Goal: Transaction & Acquisition: Purchase product/service

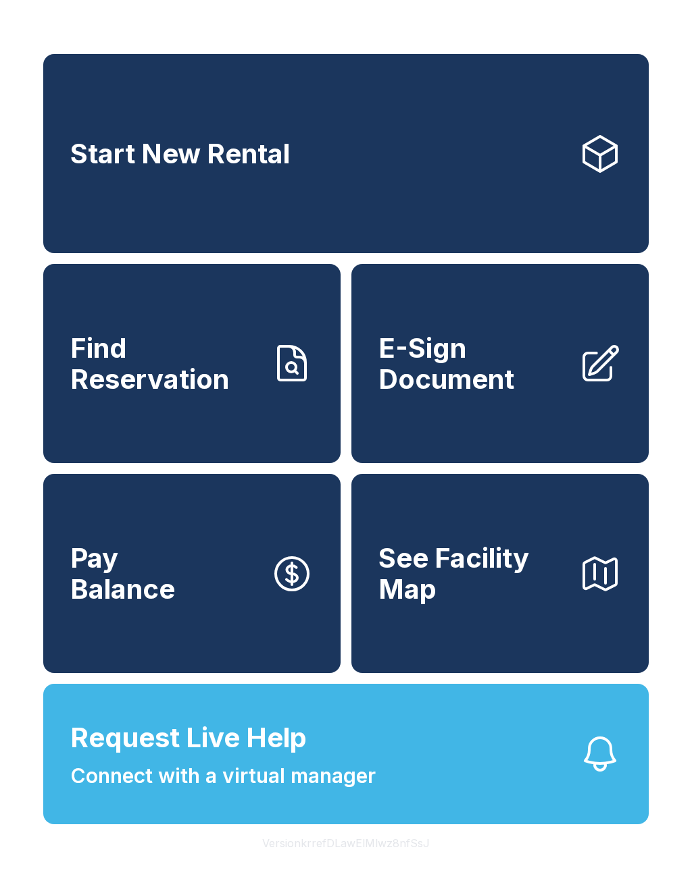
click at [347, 791] on span "Connect with a virtual manager" at bounding box center [222, 776] width 305 height 30
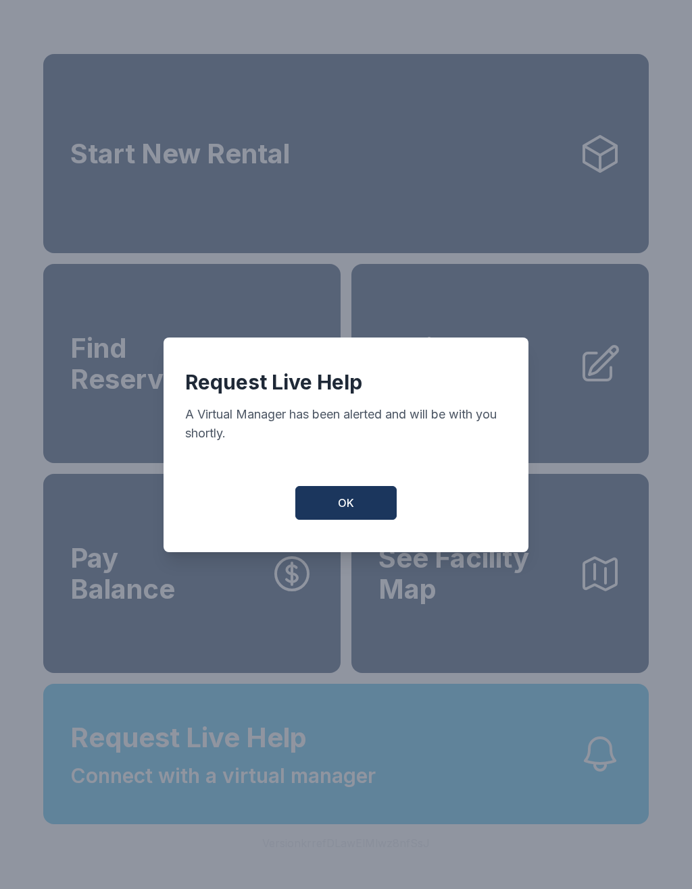
click at [363, 520] on button "OK" at bounding box center [345, 503] width 101 height 34
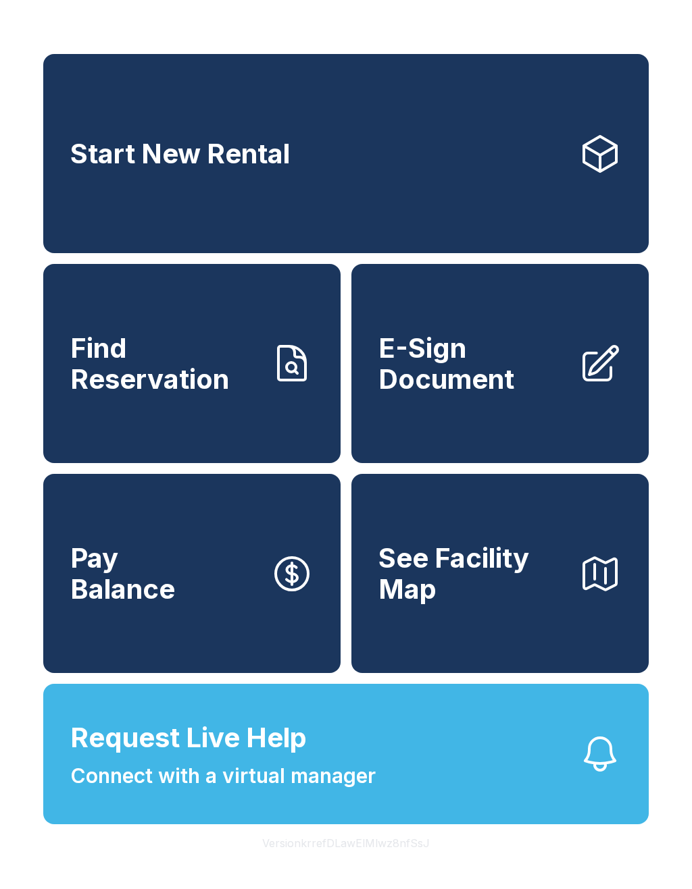
click at [454, 782] on button "Request Live Help Connect with a virtual manager" at bounding box center [345, 754] width 605 height 140
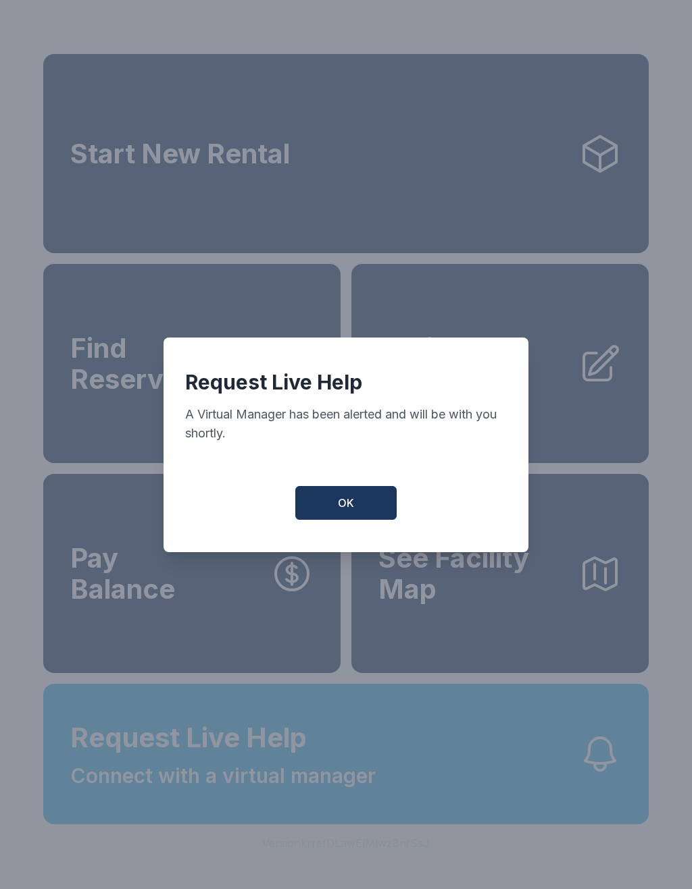
click at [364, 520] on button "OK" at bounding box center [345, 503] width 101 height 34
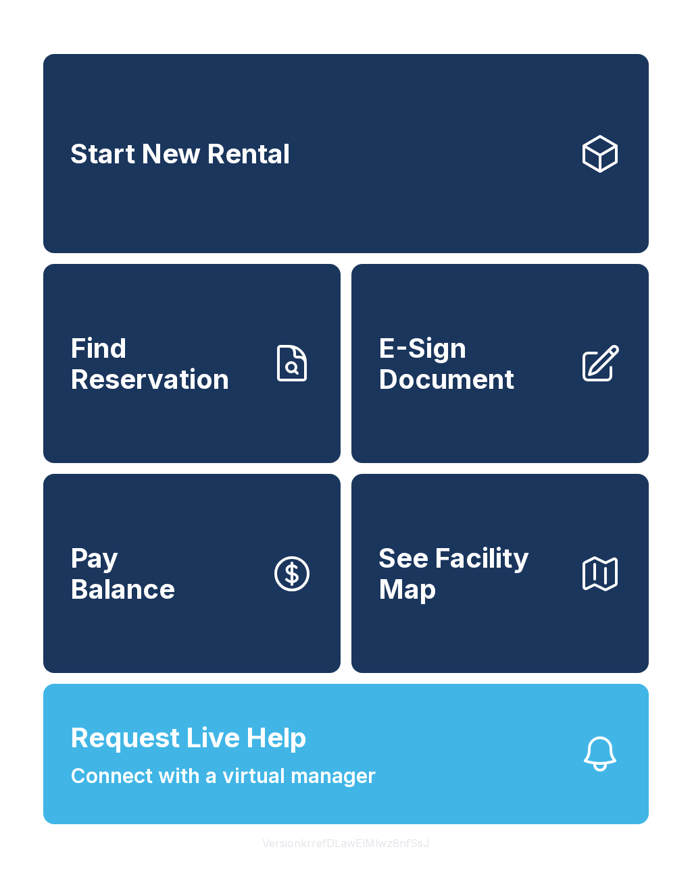
click at [557, 413] on link "E-Sign Document" at bounding box center [499, 363] width 297 height 199
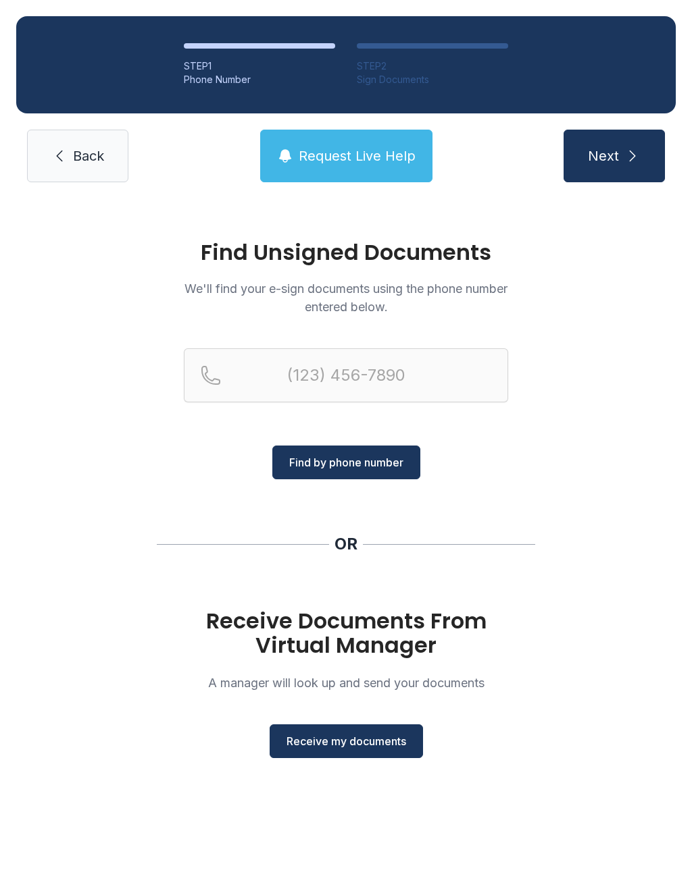
click at [383, 740] on span "Receive my documents" at bounding box center [346, 741] width 120 height 16
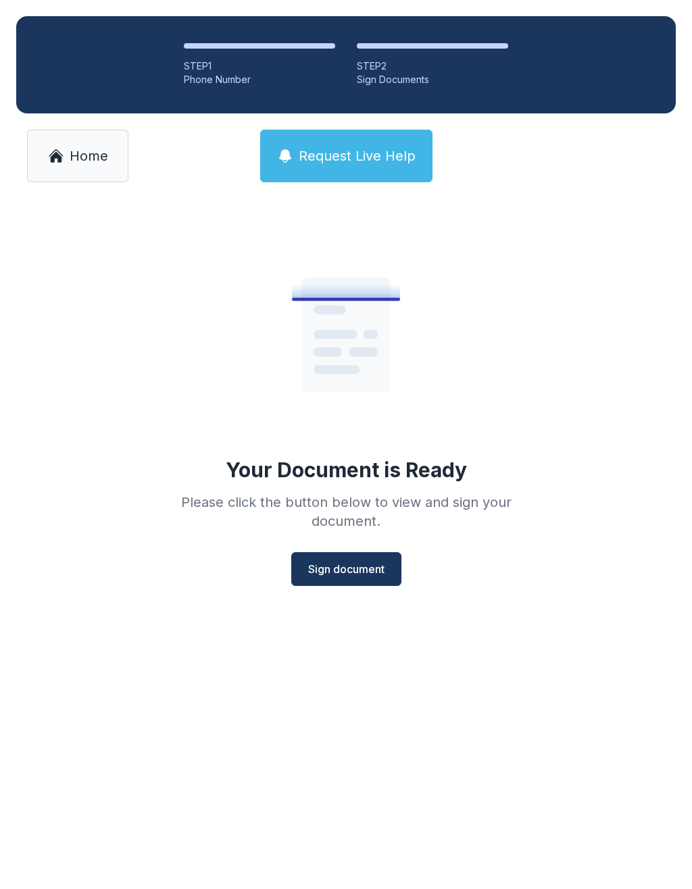
click at [369, 560] on button "Sign document" at bounding box center [346, 569] width 110 height 34
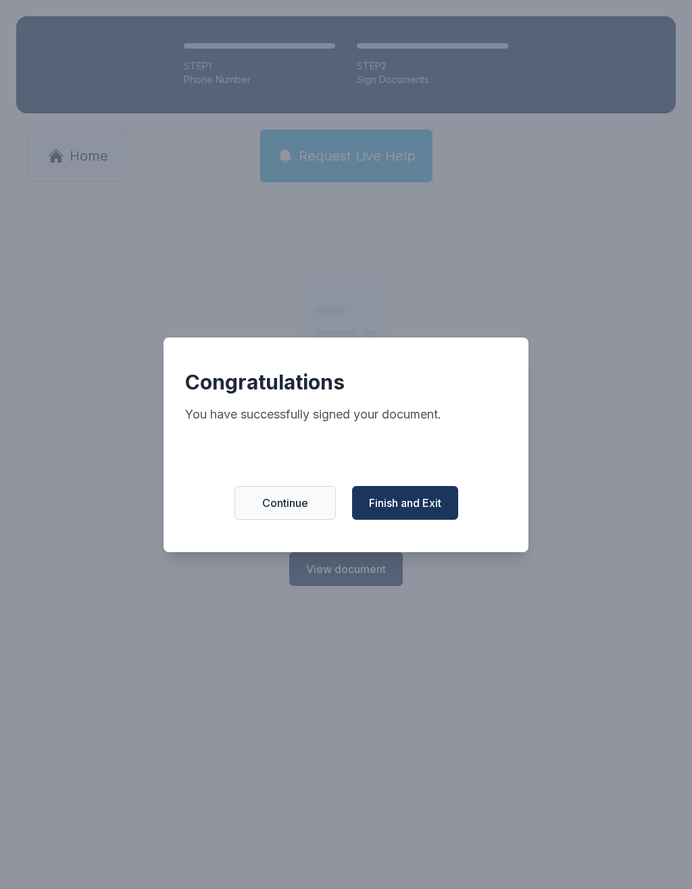
click at [438, 511] on span "Finish and Exit" at bounding box center [405, 503] width 72 height 16
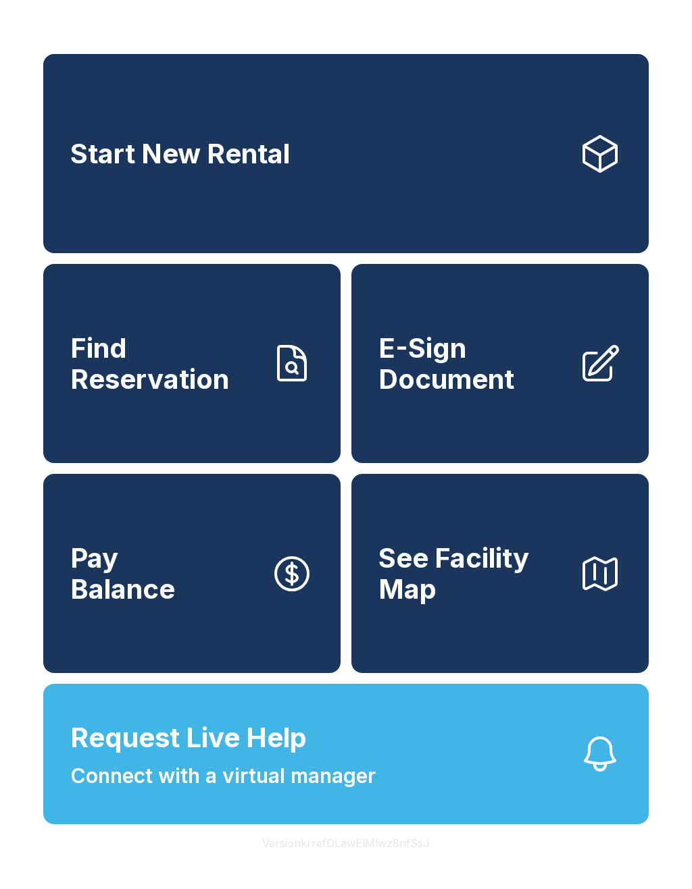
click at [153, 155] on span "Start New Rental" at bounding box center [179, 153] width 219 height 31
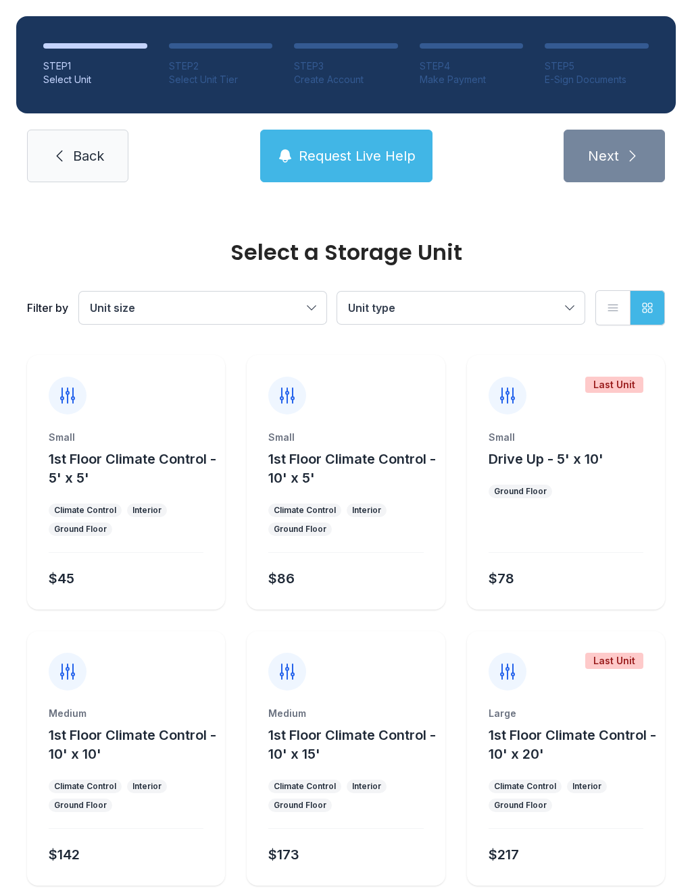
click at [96, 162] on span "Back" at bounding box center [88, 156] width 31 height 19
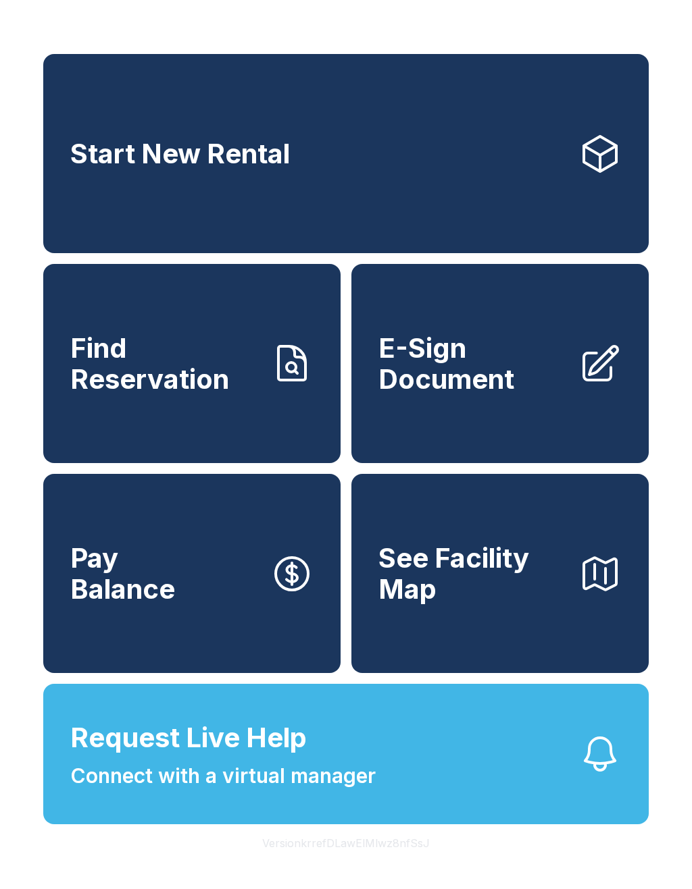
click at [538, 149] on link "Start New Rental" at bounding box center [345, 153] width 605 height 199
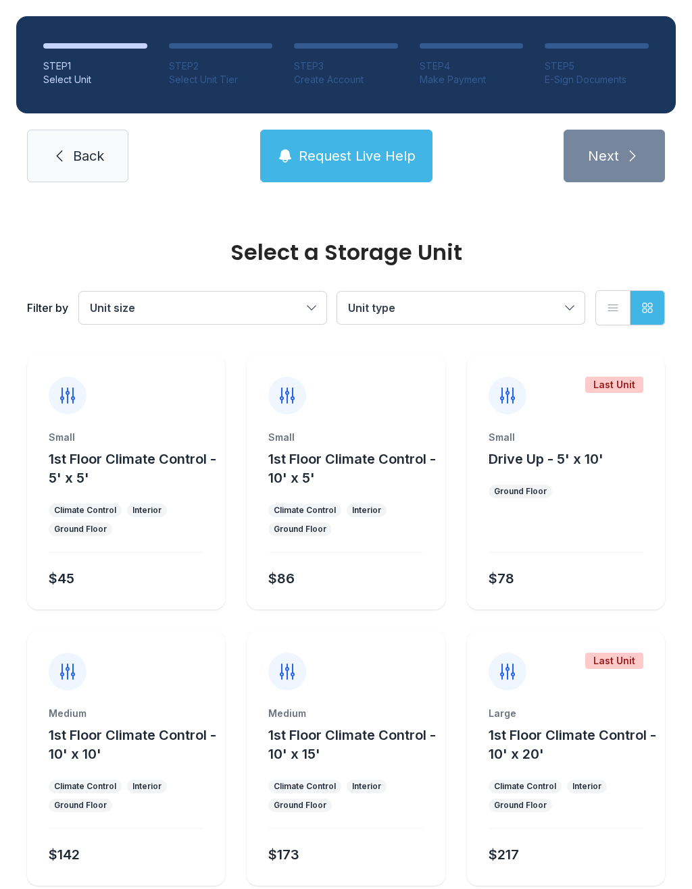
click at [308, 299] on button "Unit size" at bounding box center [202, 308] width 247 height 32
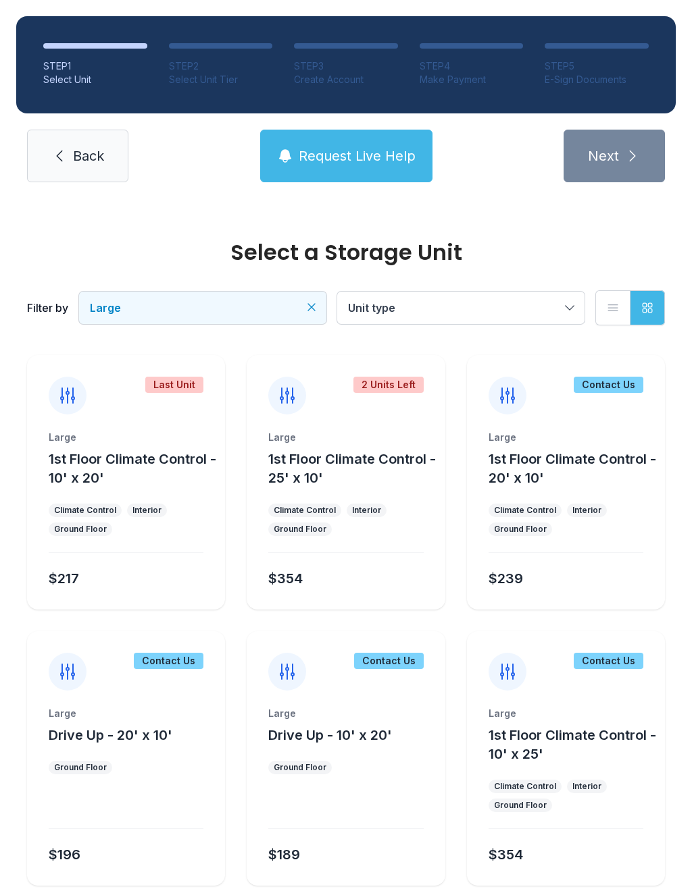
click at [298, 852] on div "$189" at bounding box center [284, 855] width 32 height 19
click at [311, 723] on div "Large Drive Up - 10' x 20'" at bounding box center [345, 726] width 155 height 38
click at [285, 673] on icon at bounding box center [287, 672] width 22 height 22
click at [361, 855] on div "$189" at bounding box center [343, 852] width 160 height 24
click at [364, 860] on div "$189" at bounding box center [343, 852] width 160 height 24
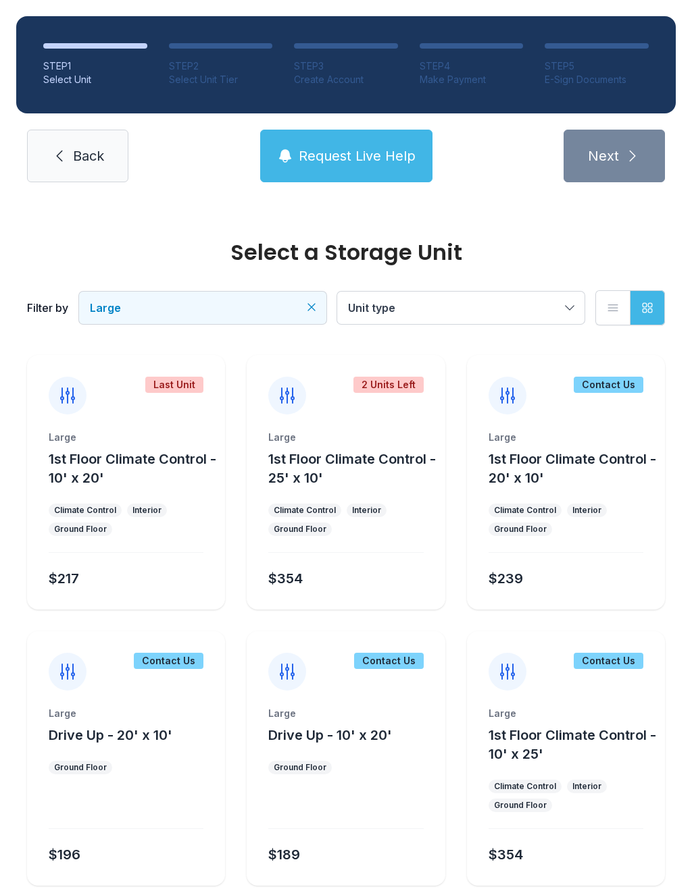
click at [407, 657] on div "Contact Us" at bounding box center [389, 661] width 70 height 16
click at [407, 643] on div "Contact Us" at bounding box center [345, 660] width 198 height 59
click at [396, 653] on div "Contact Us" at bounding box center [389, 661] width 70 height 16
click at [396, 654] on div "Contact Us" at bounding box center [389, 661] width 70 height 16
click at [377, 142] on button "Request Live Help" at bounding box center [346, 156] width 172 height 53
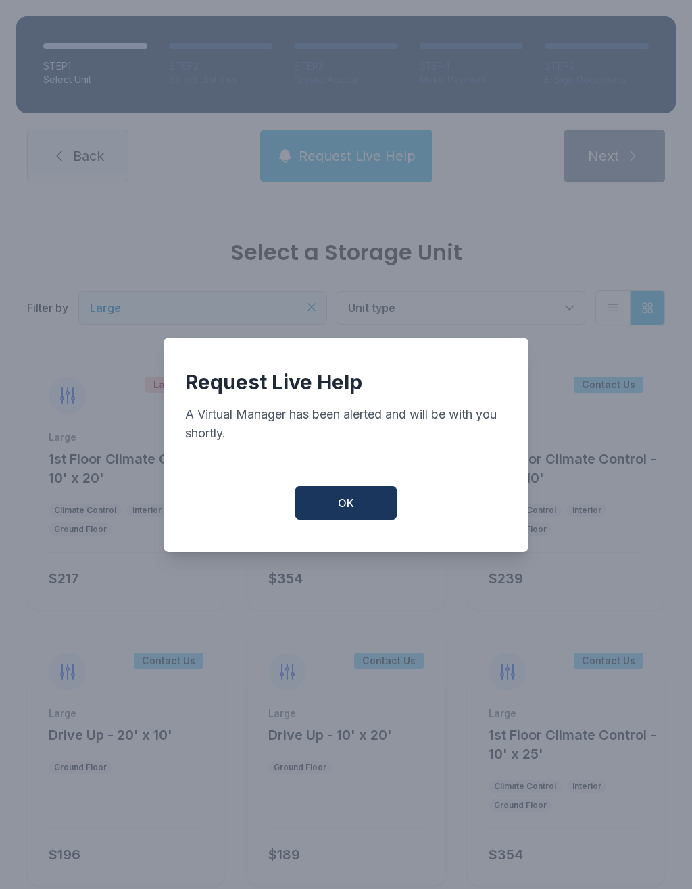
click at [362, 506] on button "OK" at bounding box center [345, 503] width 101 height 34
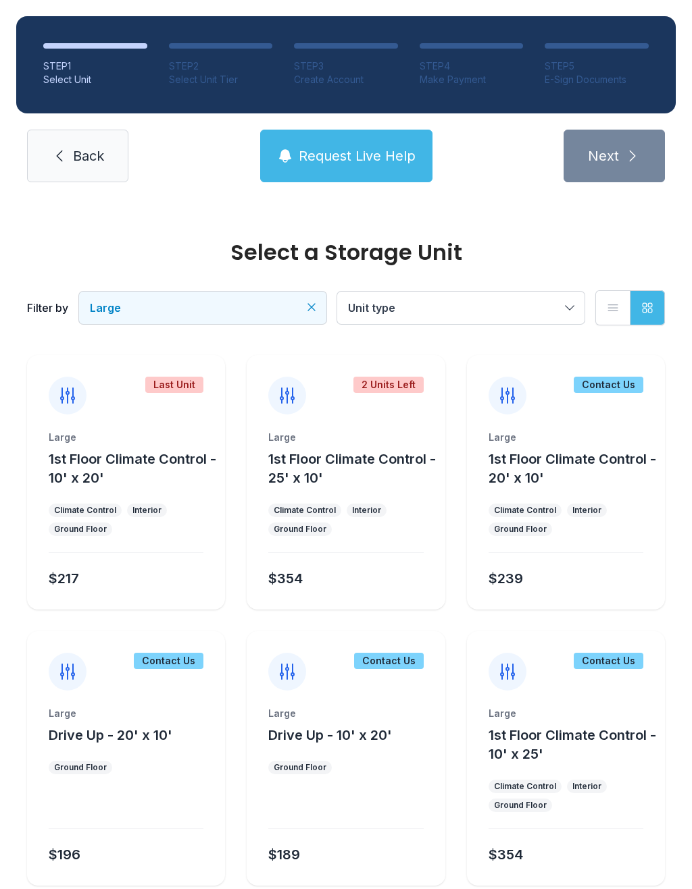
click at [67, 144] on link "Back" at bounding box center [77, 156] width 101 height 53
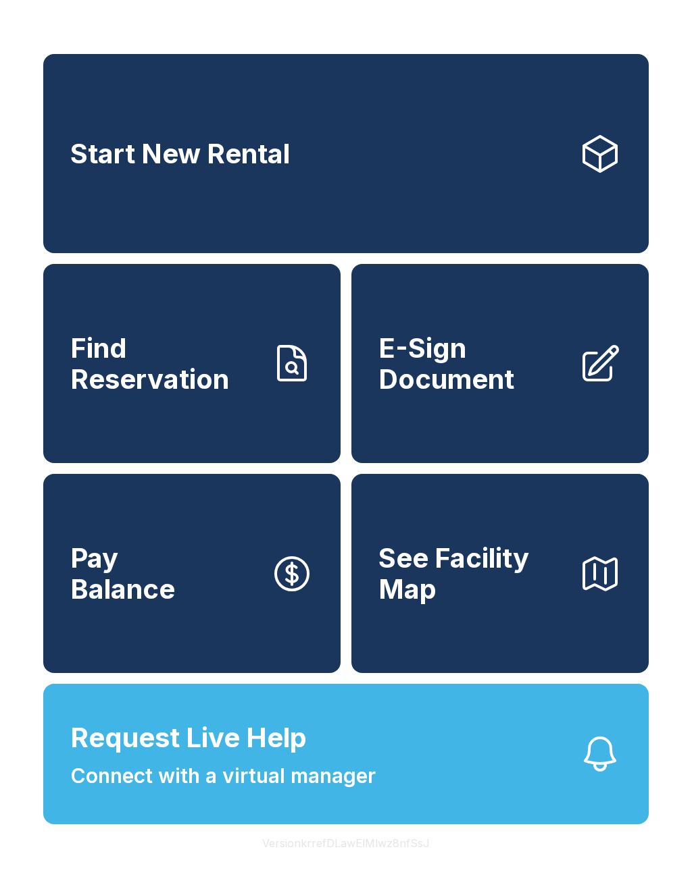
click at [41, 26] on div "Start New Rental Find Reservation E-Sign Document Pay Balance See Facility Map …" at bounding box center [346, 444] width 692 height 889
